Goal: Task Accomplishment & Management: Complete application form

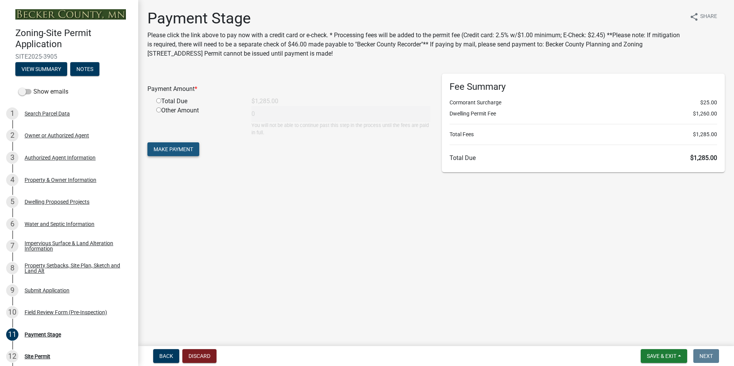
click at [184, 145] on button "Make Payment" at bounding box center [173, 149] width 52 height 14
click at [161, 110] on input "radio" at bounding box center [158, 109] width 5 height 5
radio input "true"
type input "1285"
click at [165, 147] on span "Make Payment" at bounding box center [174, 149] width 40 height 6
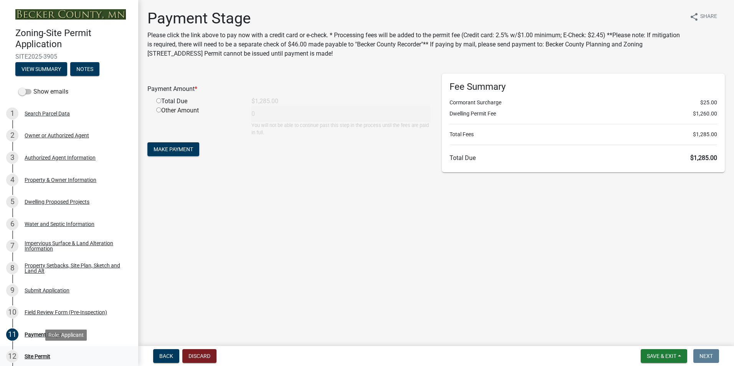
click at [49, 359] on div "Site Permit" at bounding box center [38, 356] width 26 height 5
click at [36, 354] on div "Site Permit" at bounding box center [38, 356] width 26 height 5
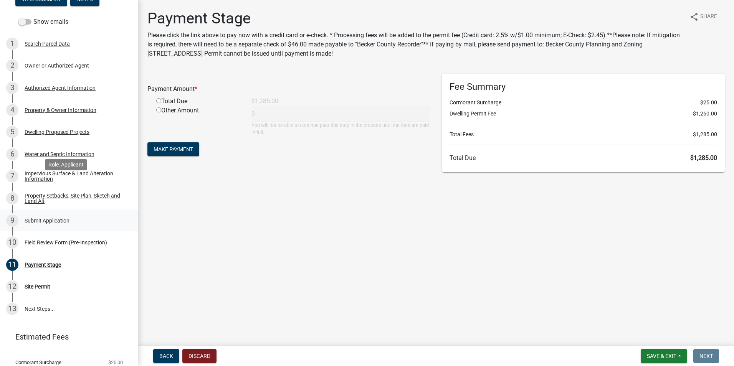
scroll to position [112, 0]
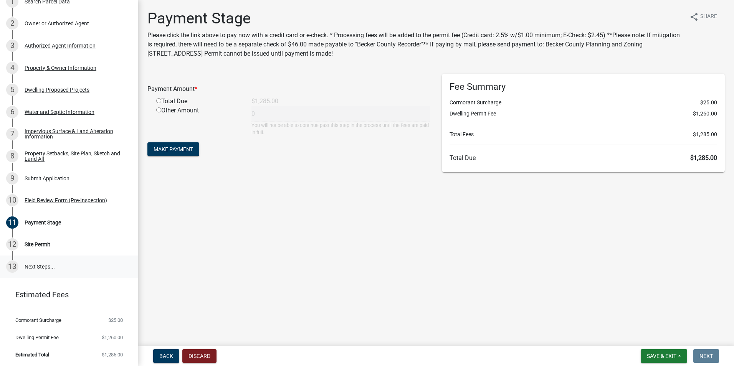
click at [39, 266] on link "13 Next Steps..." at bounding box center [69, 267] width 138 height 22
